Goal: Transaction & Acquisition: Purchase product/service

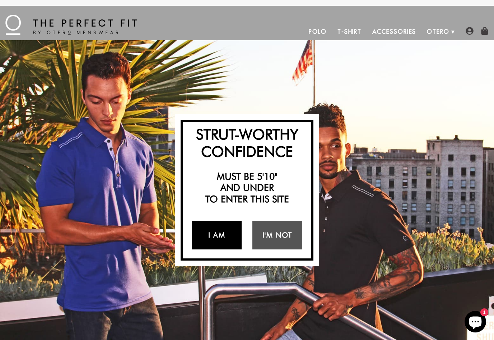
click at [222, 235] on link "I Am" at bounding box center [217, 235] width 50 height 29
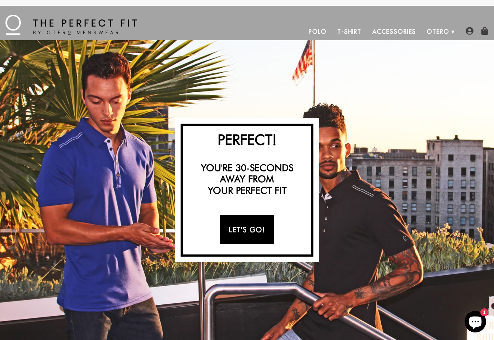
click at [246, 229] on link "Let's Go!" at bounding box center [247, 229] width 54 height 29
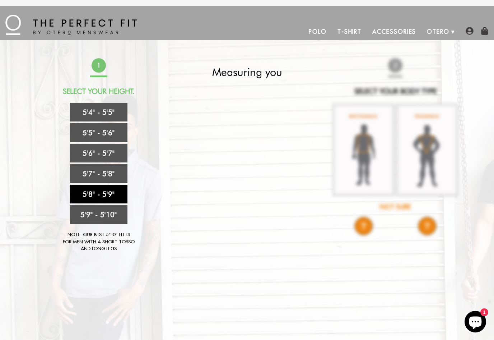
click at [99, 189] on link "5'8" - 5'9"" at bounding box center [98, 194] width 57 height 19
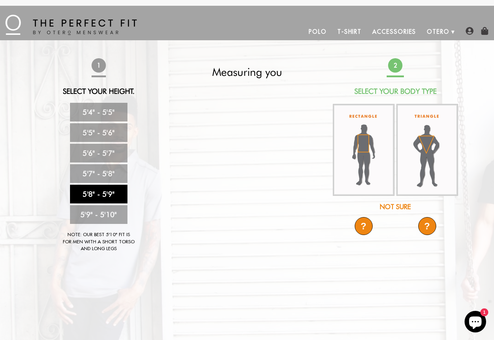
click at [355, 156] on img at bounding box center [364, 150] width 62 height 92
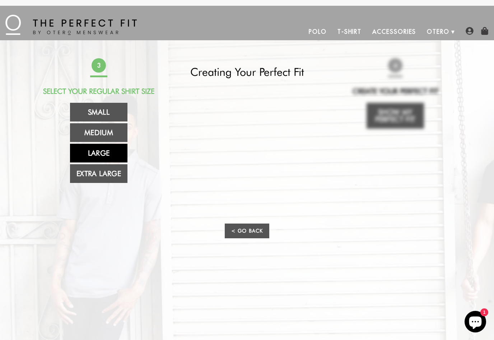
click at [118, 157] on link "Large" at bounding box center [98, 153] width 57 height 19
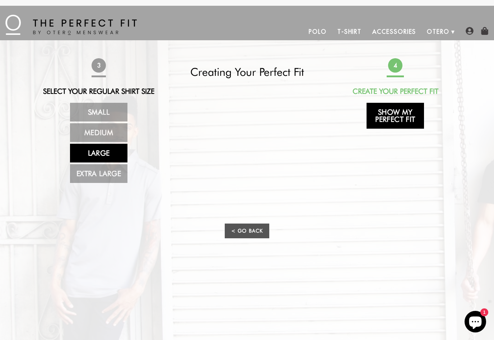
click at [401, 119] on link "Show My Perfect Fit" at bounding box center [395, 116] width 57 height 26
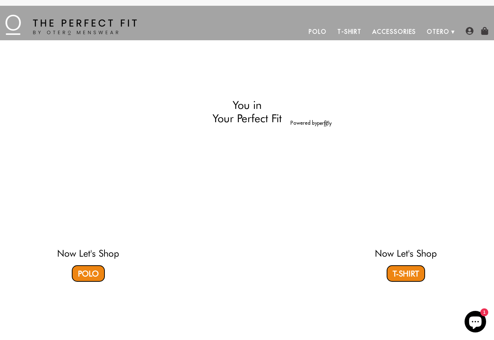
select select "58-59"
select select "L"
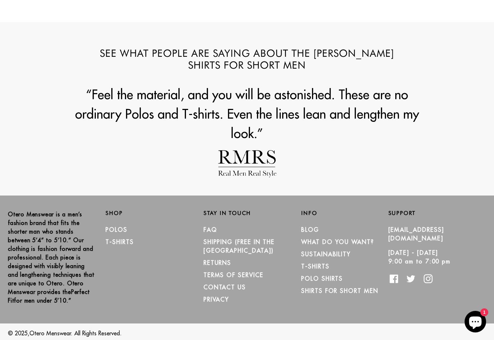
scroll to position [916, 0]
click at [219, 262] on link "RETURNS" at bounding box center [218, 262] width 28 height 7
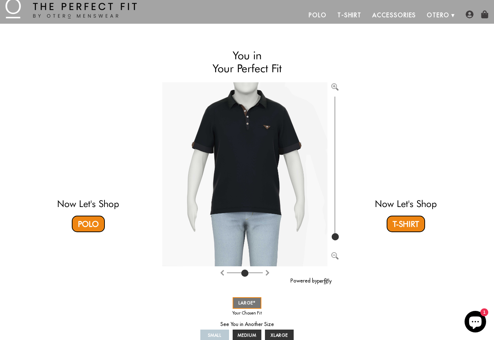
scroll to position [0, 0]
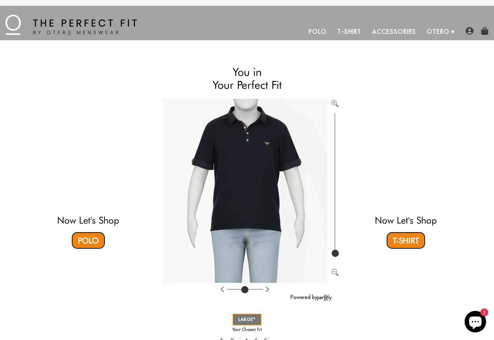
drag, startPoint x: 219, startPoint y: 262, endPoint x: 316, endPoint y: 32, distance: 249.9
click at [316, 32] on link "Polo" at bounding box center [318, 31] width 29 height 17
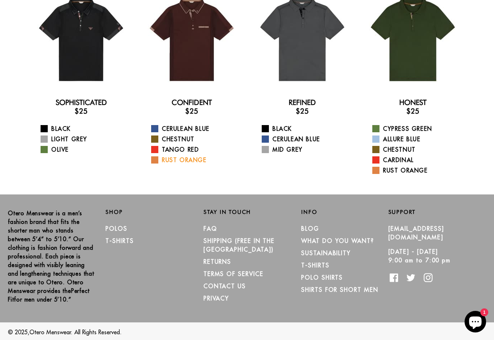
scroll to position [68, 0]
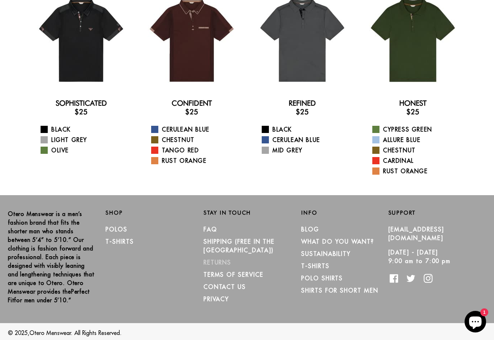
click at [214, 263] on link "RETURNS" at bounding box center [218, 262] width 28 height 7
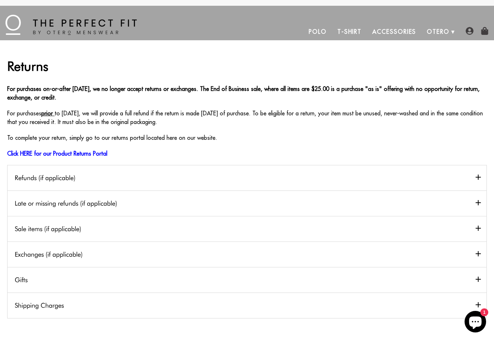
click at [195, 230] on h2 "Sale items (if applicable)" at bounding box center [247, 229] width 479 height 26
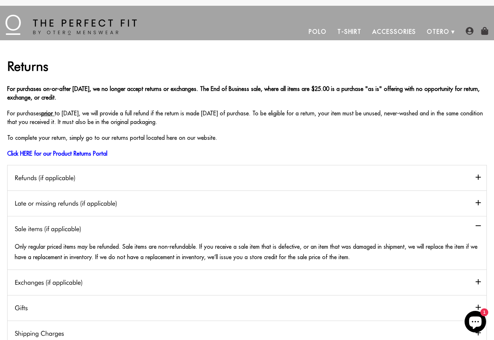
click at [180, 181] on h2 "Refunds (if applicable)" at bounding box center [247, 178] width 479 height 26
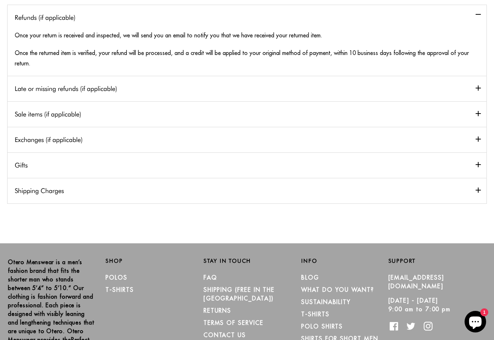
scroll to position [161, 0]
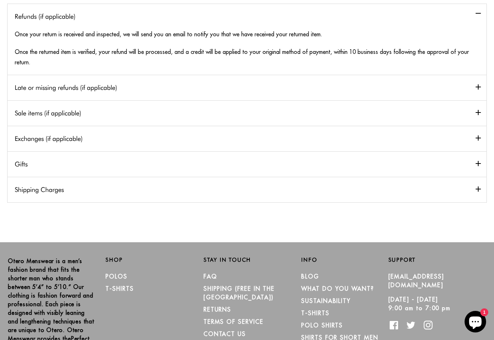
click at [177, 192] on h2 "Shipping Charges" at bounding box center [247, 190] width 479 height 26
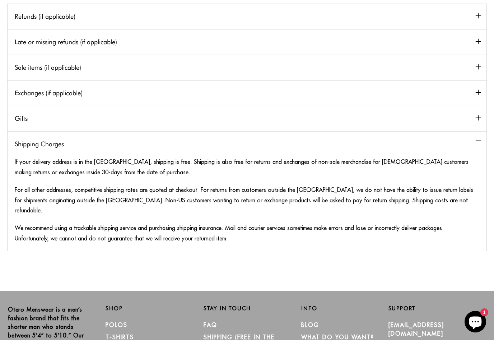
click at [153, 94] on h2 "Exchanges (if applicable)" at bounding box center [247, 93] width 479 height 26
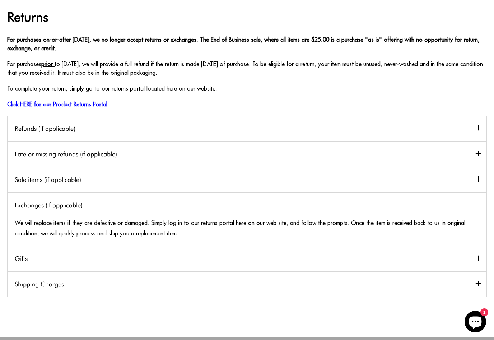
scroll to position [0, 0]
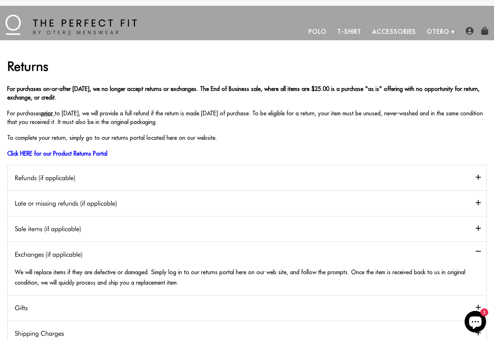
click at [348, 33] on link "T-Shirt" at bounding box center [349, 31] width 35 height 17
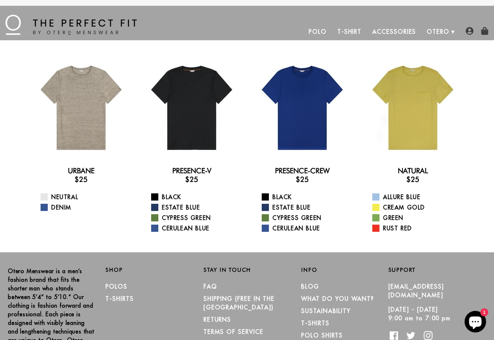
click at [404, 30] on link "Accessories" at bounding box center [394, 31] width 55 height 17
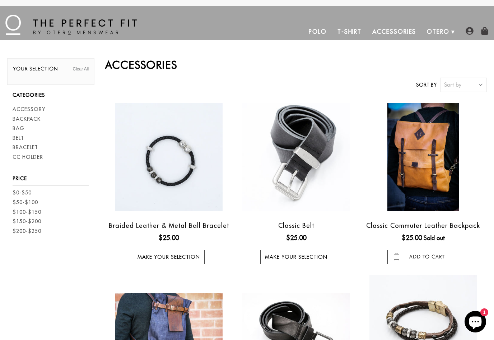
click at [314, 33] on link "Polo" at bounding box center [318, 31] width 29 height 17
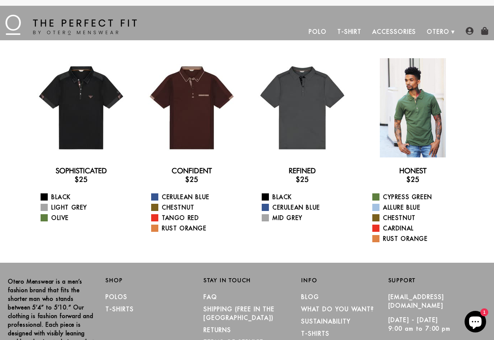
click at [400, 148] on div at bounding box center [413, 107] width 99 height 99
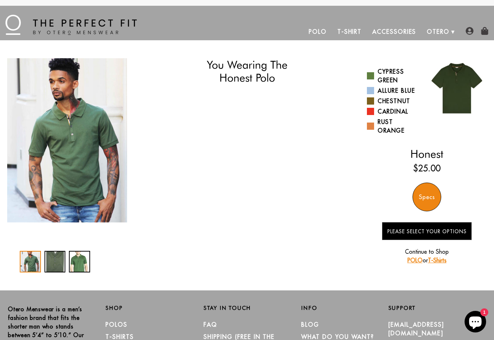
select select "58-59"
select select "L"
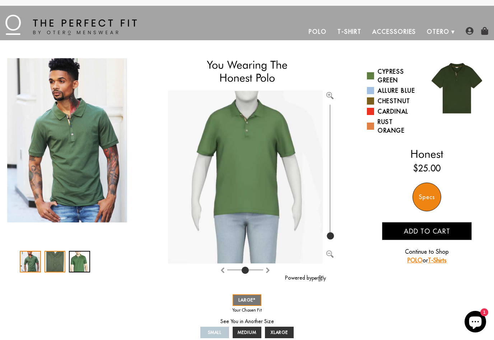
click at [55, 263] on div "2 / 3" at bounding box center [55, 262] width 21 height 22
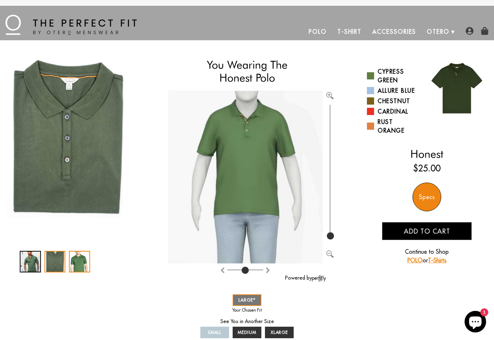
click at [79, 267] on div "3 / 3" at bounding box center [79, 262] width 21 height 22
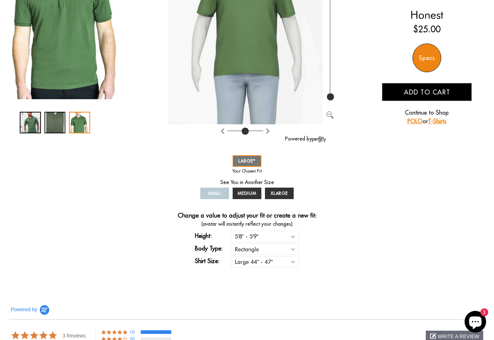
scroll to position [139, 0]
click at [281, 195] on span "XLARGE" at bounding box center [280, 192] width 18 height 5
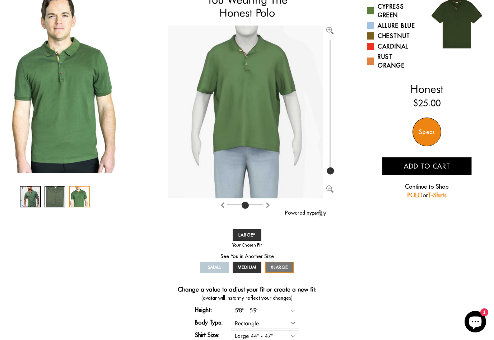
scroll to position [65, 0]
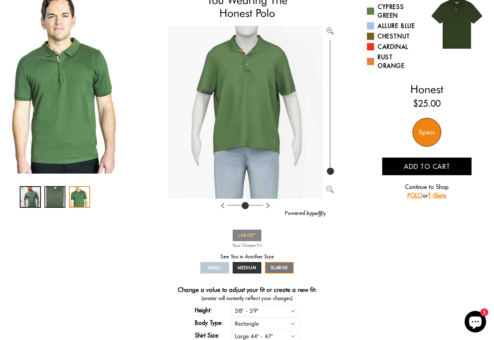
click at [255, 233] on span "LARGE" at bounding box center [247, 234] width 17 height 5
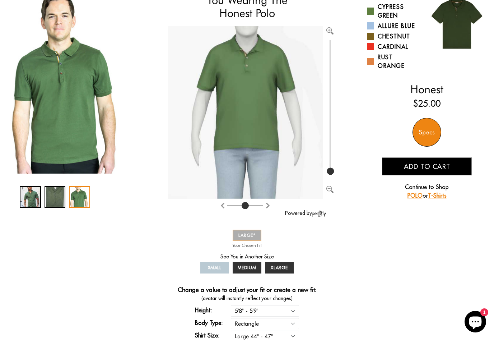
click at [255, 233] on span "LARGE" at bounding box center [247, 234] width 17 height 5
click at [433, 128] on div "Specs" at bounding box center [427, 132] width 29 height 29
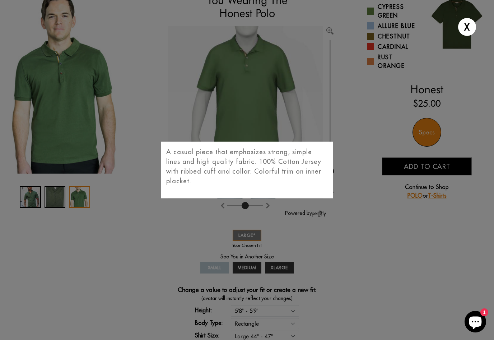
click at [373, 146] on div "X A casual piece that emphasizes strong, simple lines and high quality fabric. …" at bounding box center [247, 170] width 494 height 340
